Goal: Check status: Check status

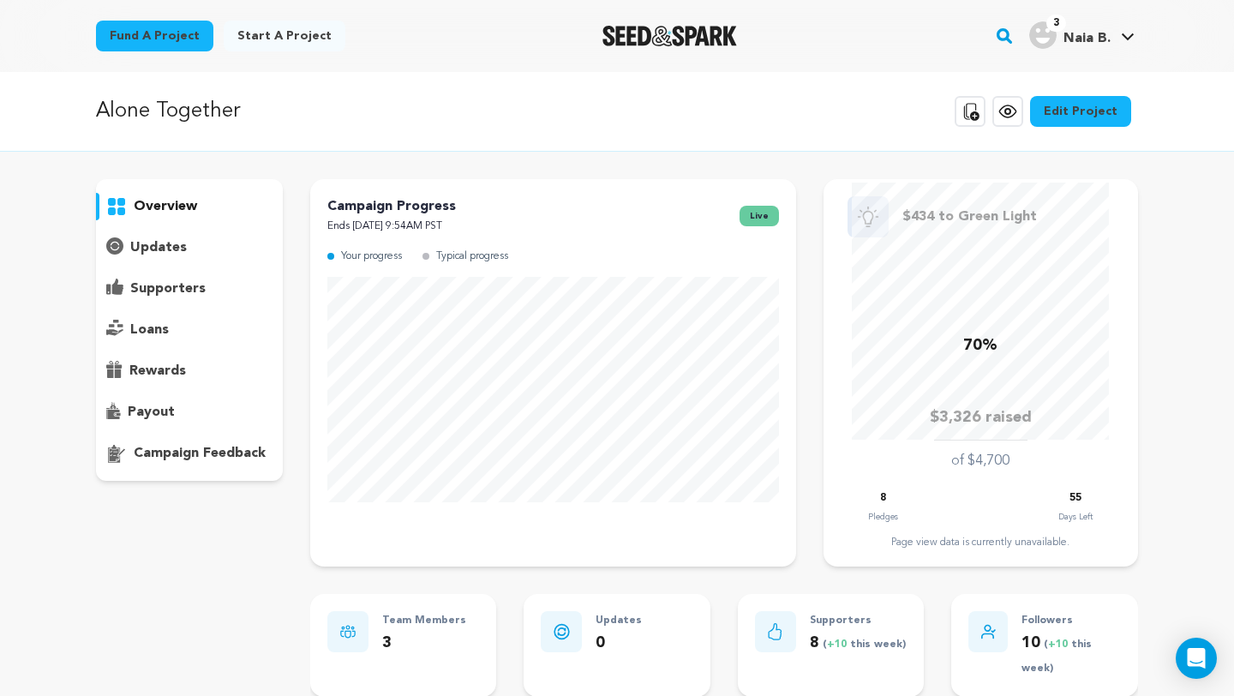
click at [189, 286] on p "supporters" at bounding box center [167, 289] width 75 height 21
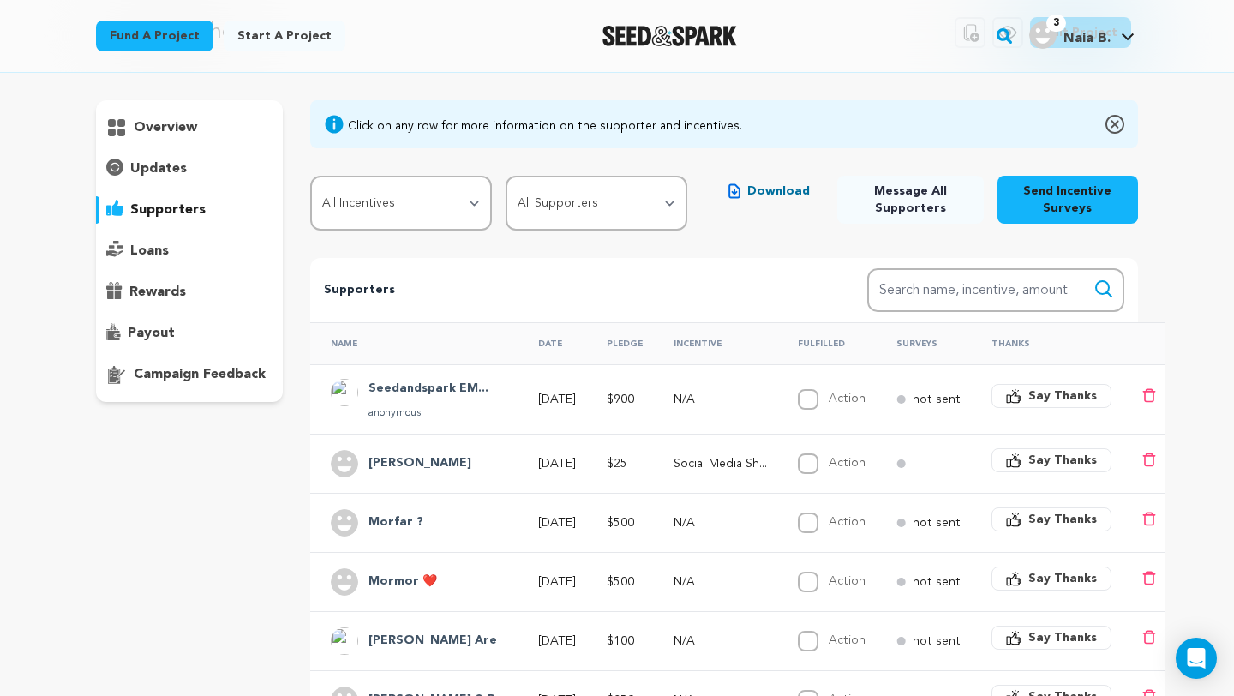
scroll to position [80, 0]
click at [431, 416] on p "anonymous" at bounding box center [429, 412] width 120 height 14
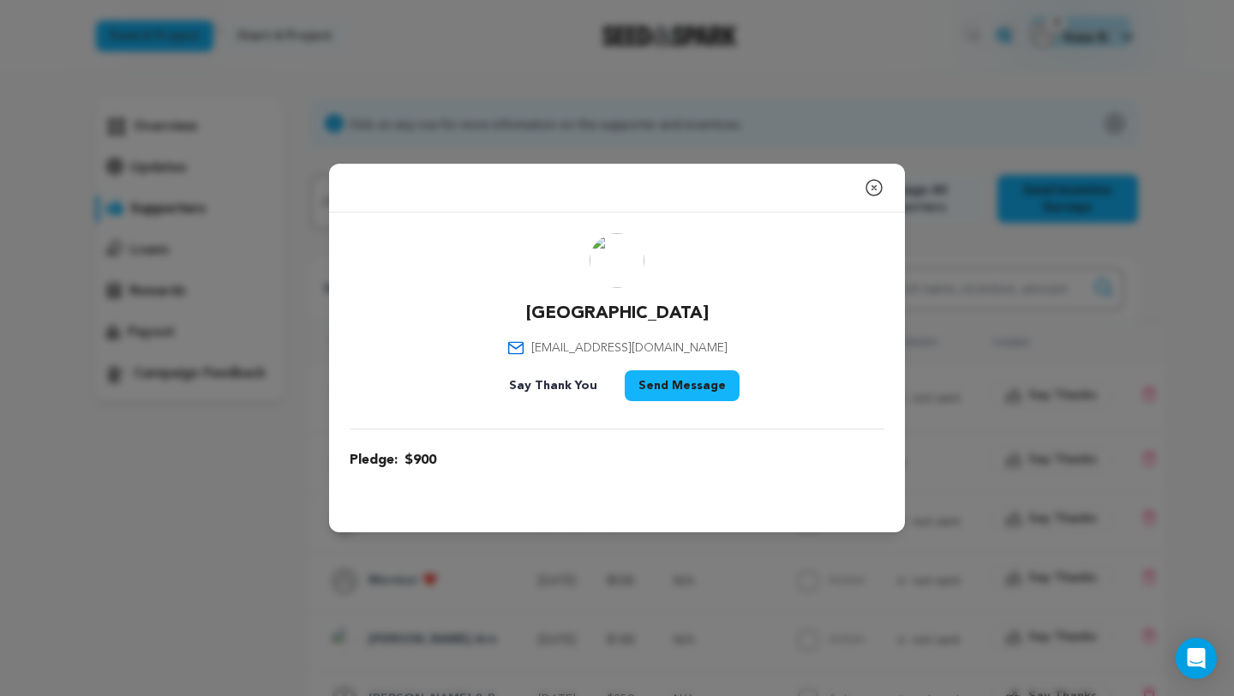
click at [874, 188] on icon "button" at bounding box center [873, 187] width 15 height 15
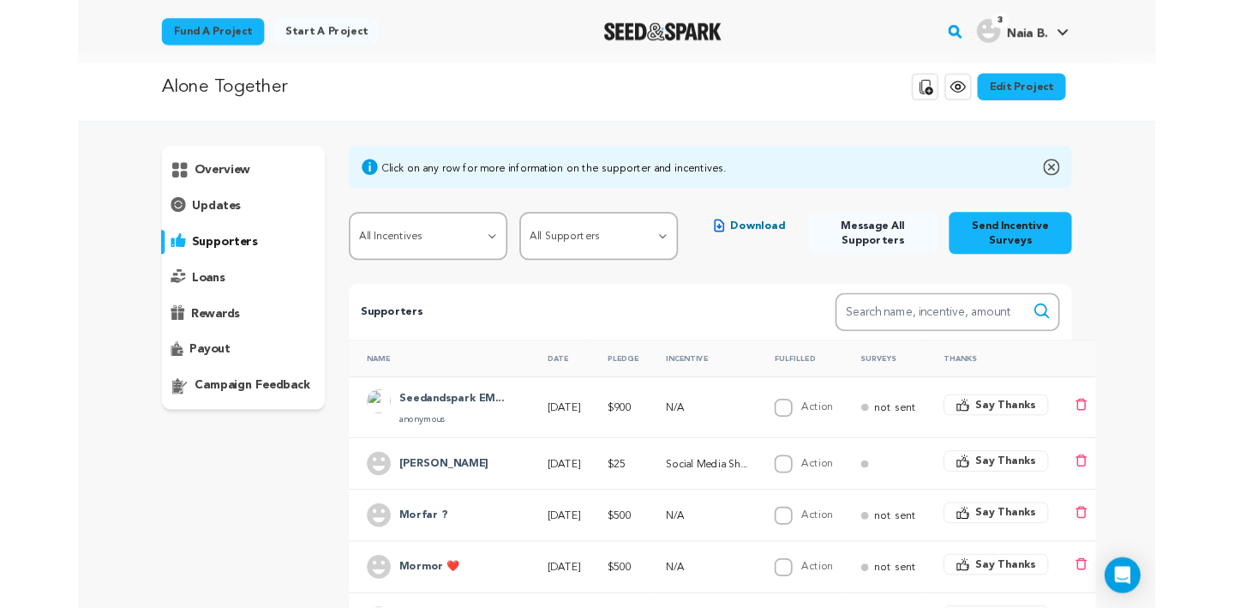
scroll to position [0, 0]
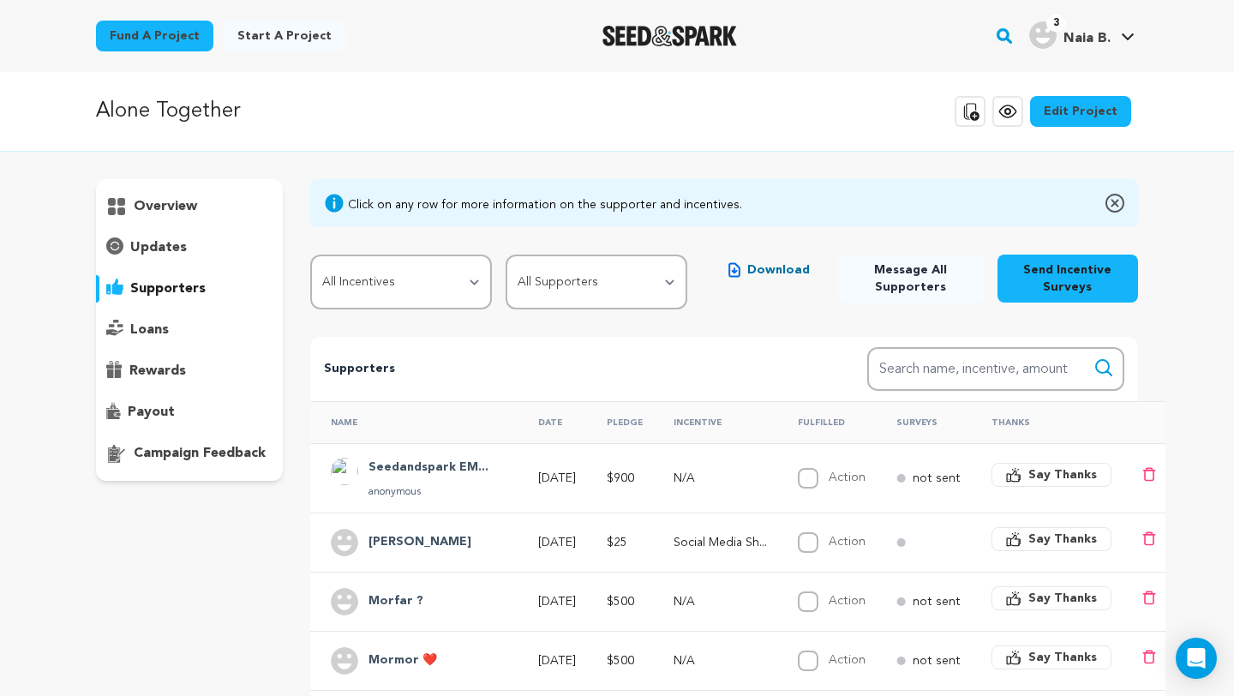
click at [134, 204] on p "overview" at bounding box center [165, 206] width 63 height 21
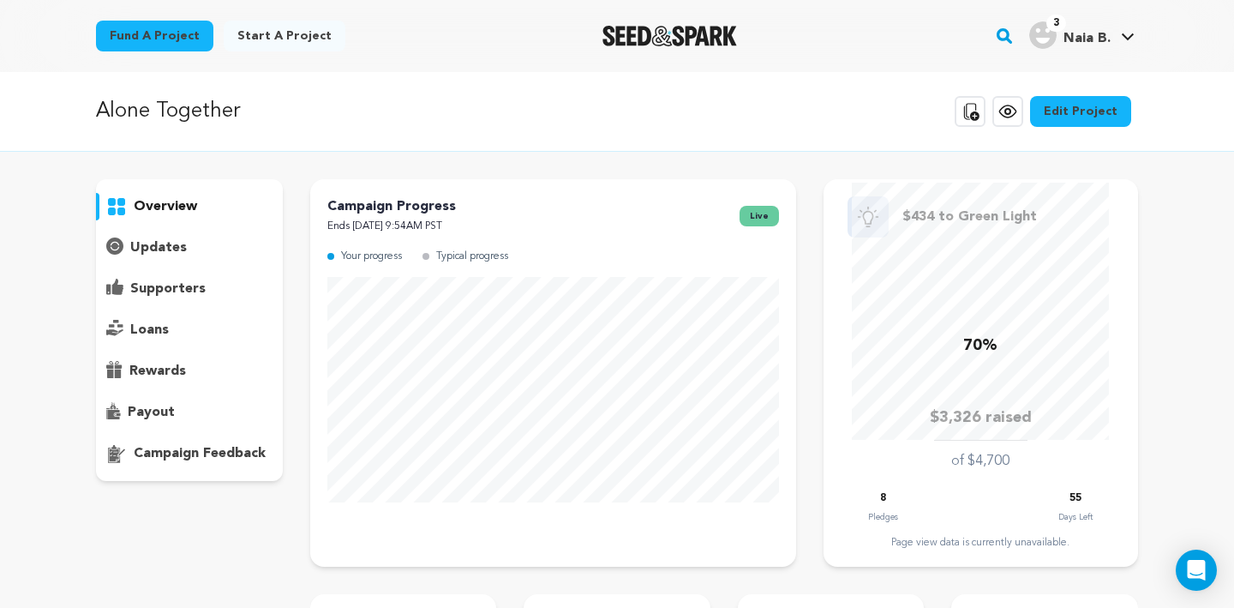
click at [169, 219] on div "overview" at bounding box center [189, 206] width 187 height 27
